Goal: Check status: Check status

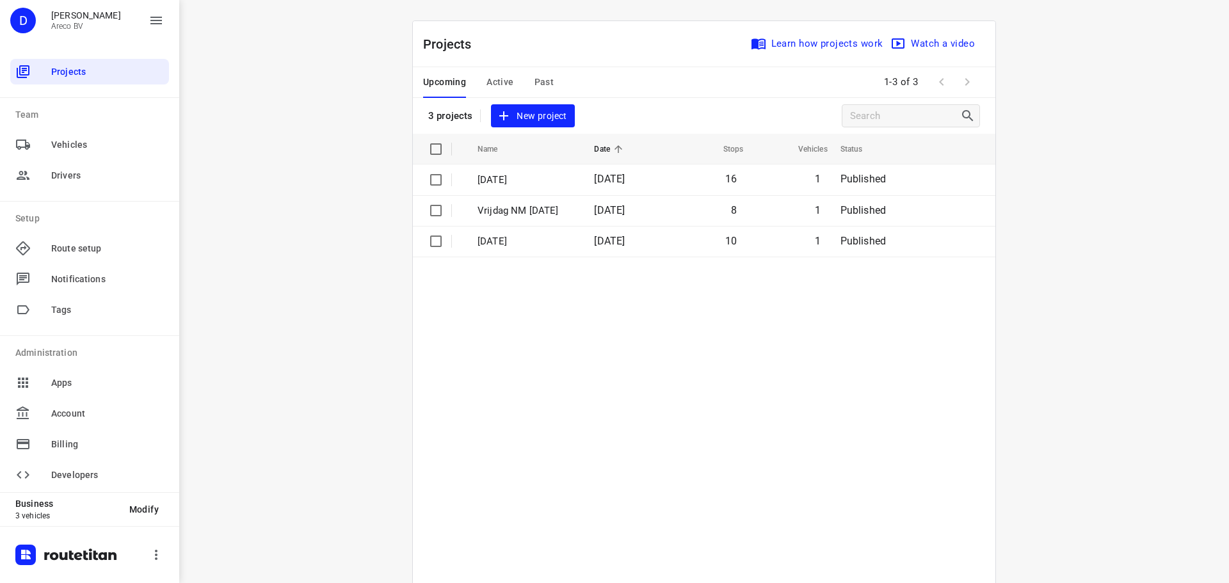
click at [551, 90] on div "Upcoming Active Past" at bounding box center [498, 82] width 151 height 31
click at [539, 74] on span "Past" at bounding box center [545, 82] width 20 height 16
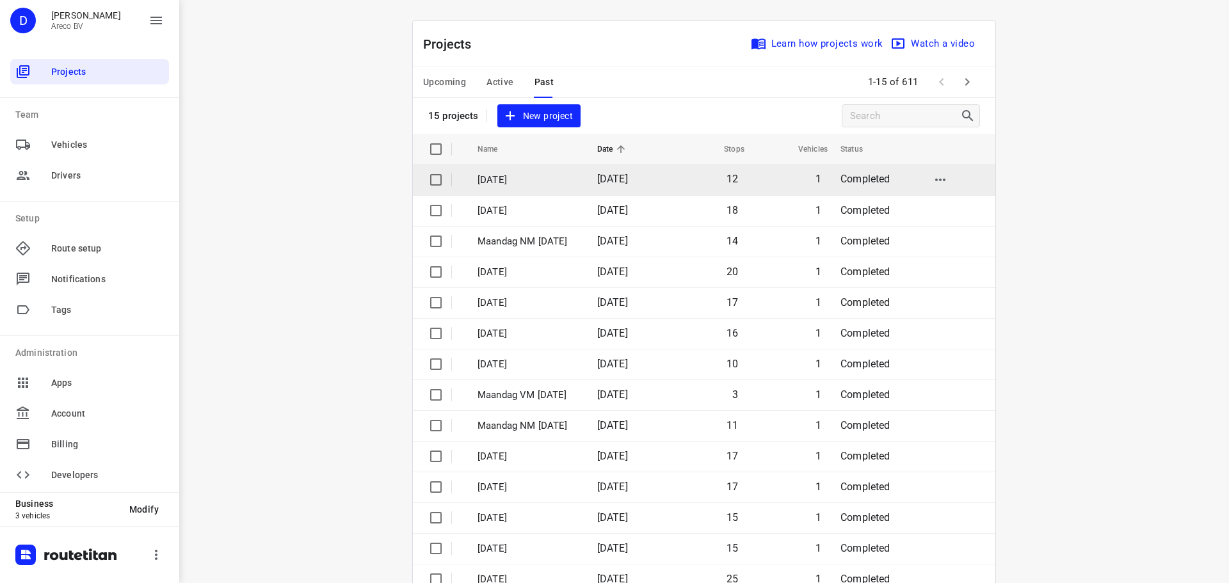
click at [515, 174] on p "[DATE]" at bounding box center [528, 180] width 101 height 15
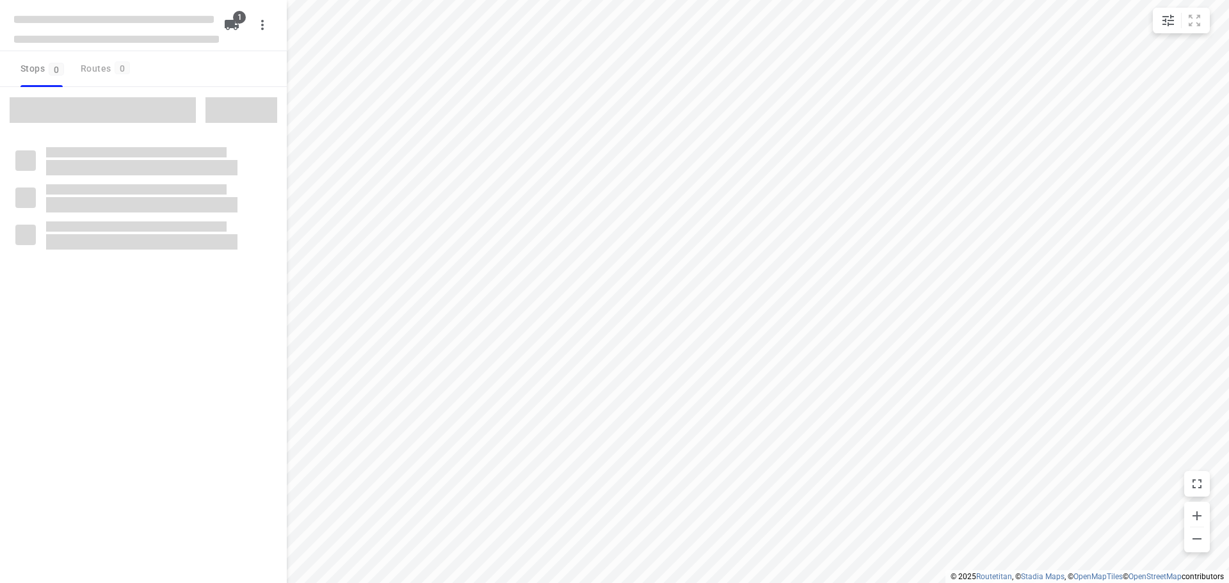
type input "distance"
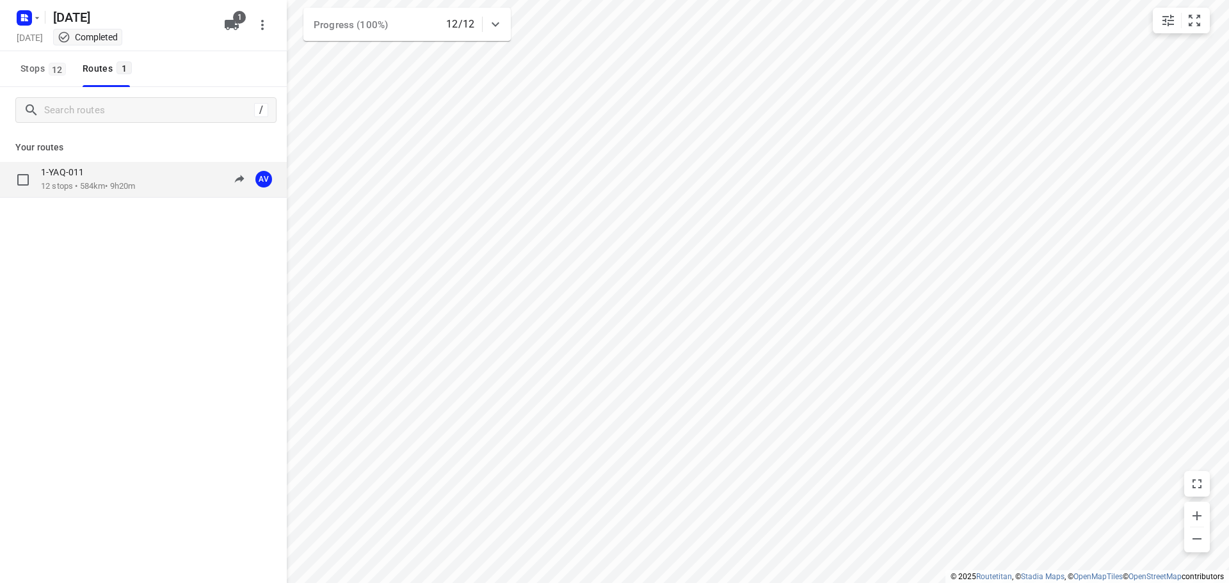
drag, startPoint x: 115, startPoint y: 170, endPoint x: 116, endPoint y: 181, distance: 11.6
click at [116, 181] on p "12 stops • 584km • 9h20m" at bounding box center [88, 187] width 94 height 12
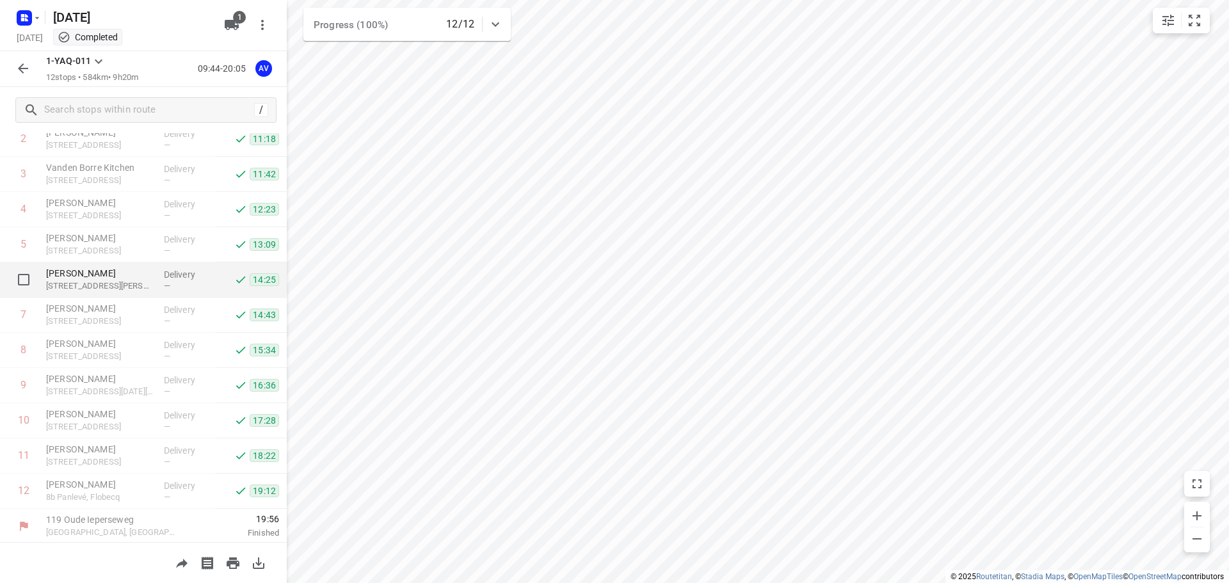
scroll to position [113, 0]
click at [26, 14] on rect "button" at bounding box center [24, 17] width 15 height 15
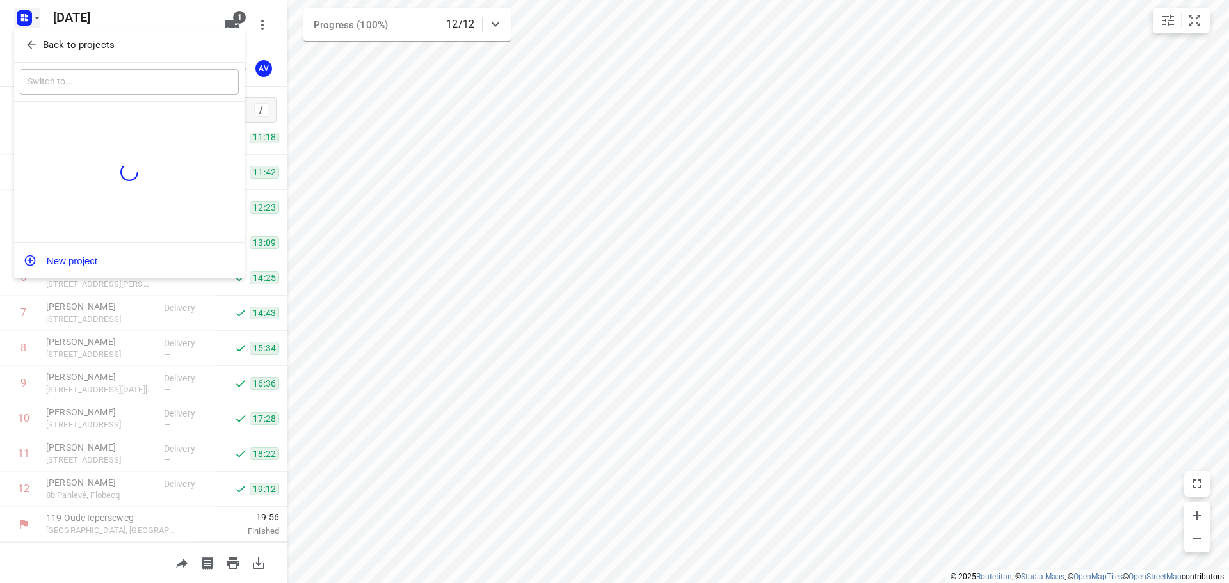
click at [31, 45] on icon "button" at bounding box center [31, 44] width 13 height 13
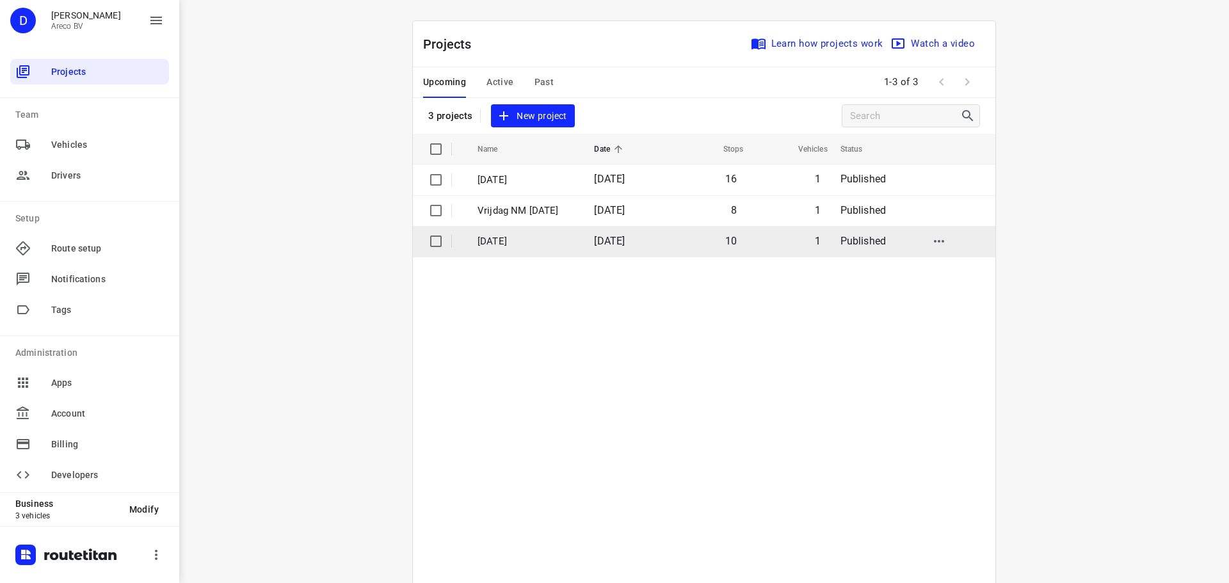
click at [501, 236] on p "[DATE]" at bounding box center [526, 241] width 97 height 15
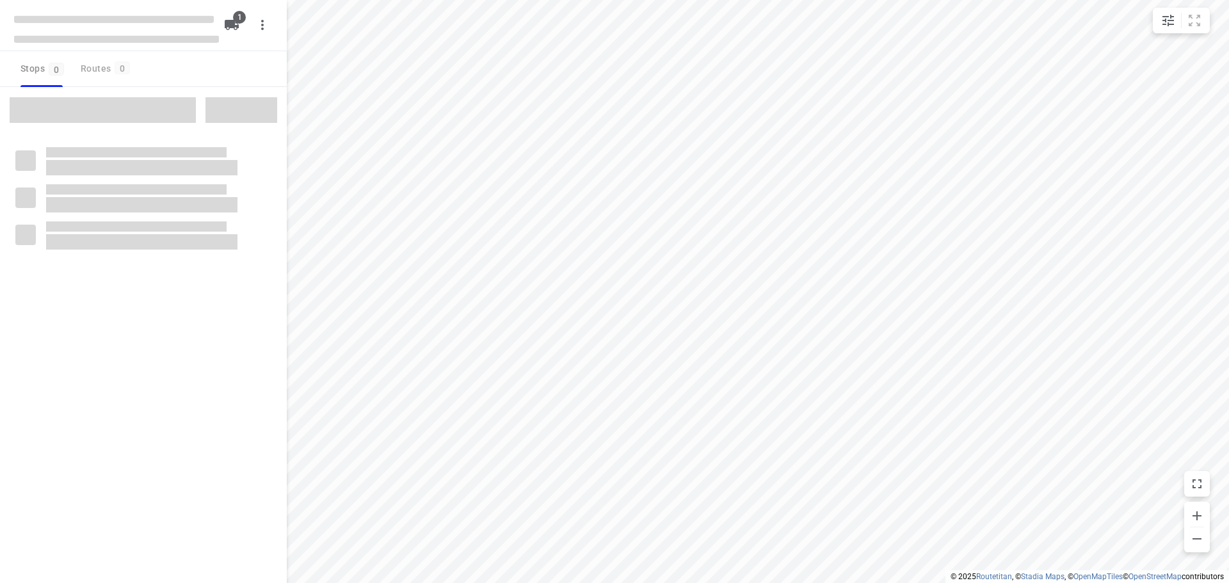
type input "distance"
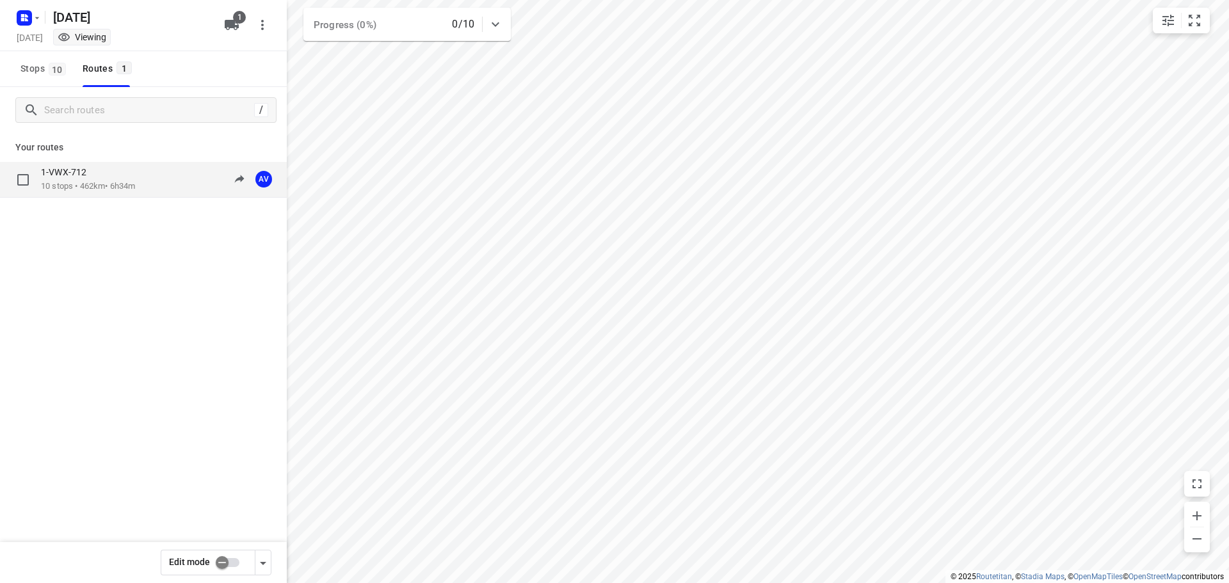
click at [97, 177] on div "1-VWX-712" at bounding box center [88, 173] width 94 height 14
